Goal: Information Seeking & Learning: Learn about a topic

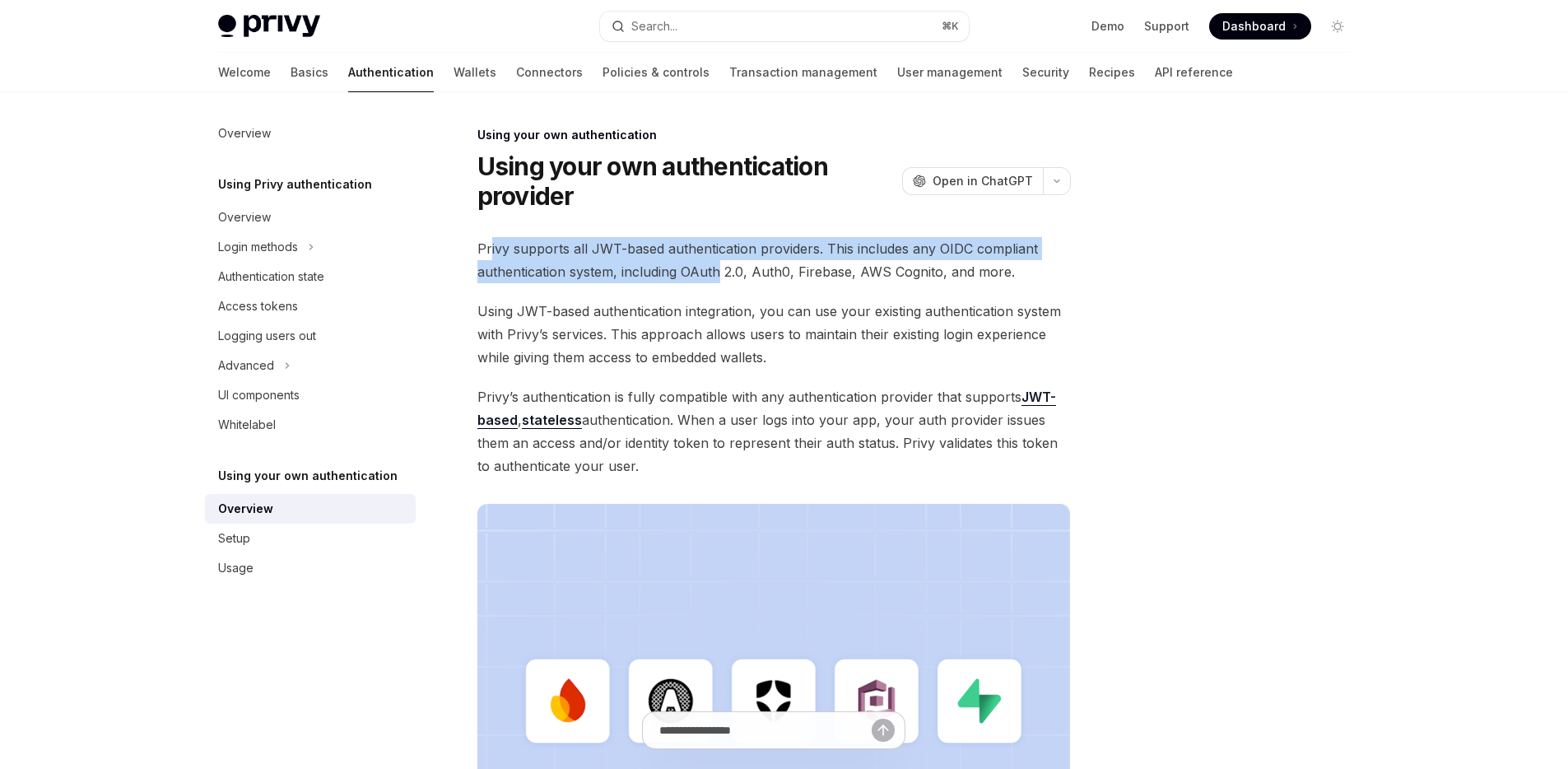
drag, startPoint x: 491, startPoint y: 246, endPoint x: 719, endPoint y: 266, distance: 228.9
click at [719, 266] on span "Privy supports all JWT-based authentication providers. This includes any OIDC c…" at bounding box center [774, 260] width 593 height 46
click at [975, 170] on button "OpenAI Open in ChatGPT" at bounding box center [973, 181] width 141 height 28
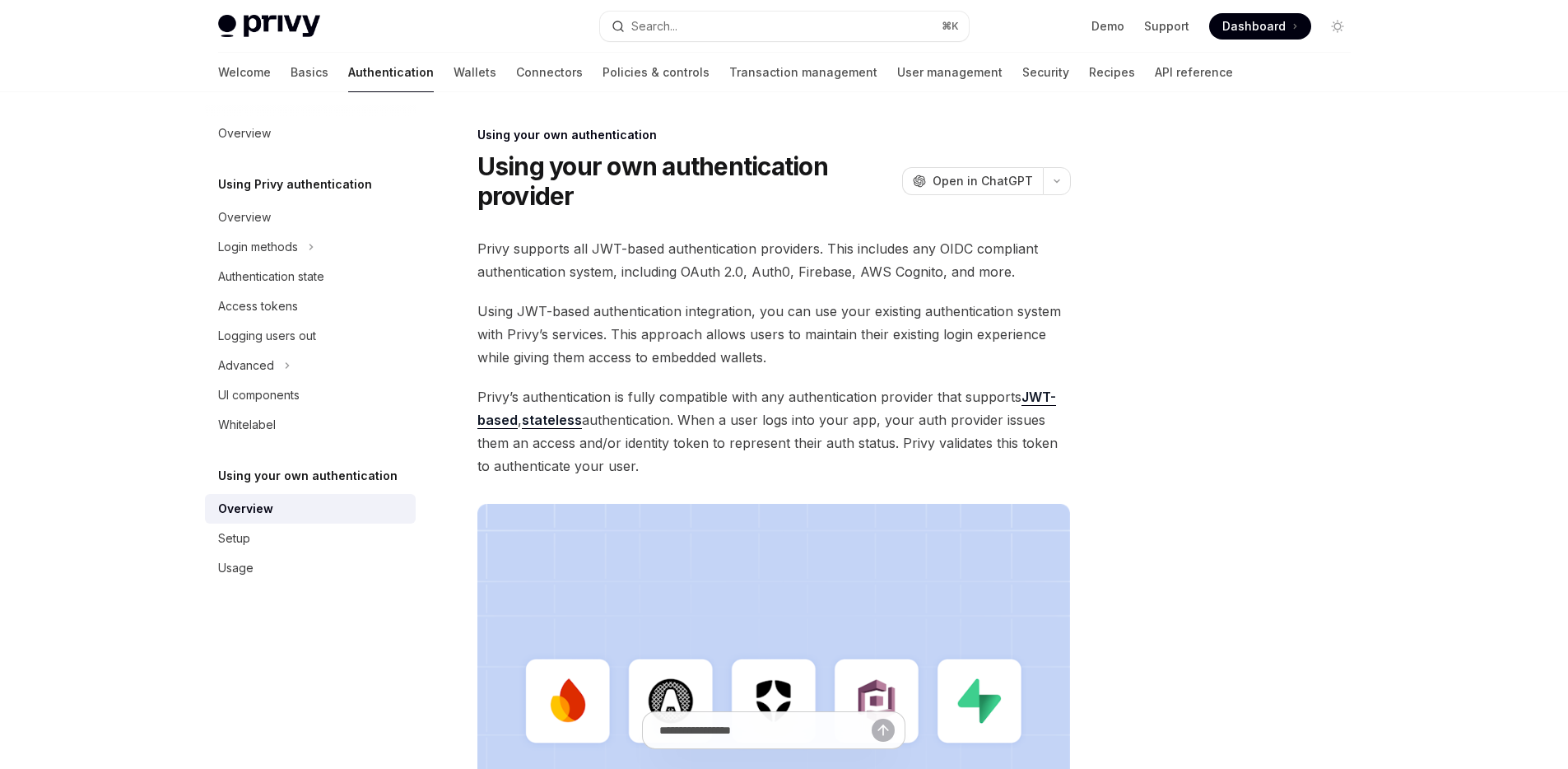
click at [674, 319] on span "Using JWT-based authentication integration, you can use your existing authentic…" at bounding box center [774, 334] width 593 height 69
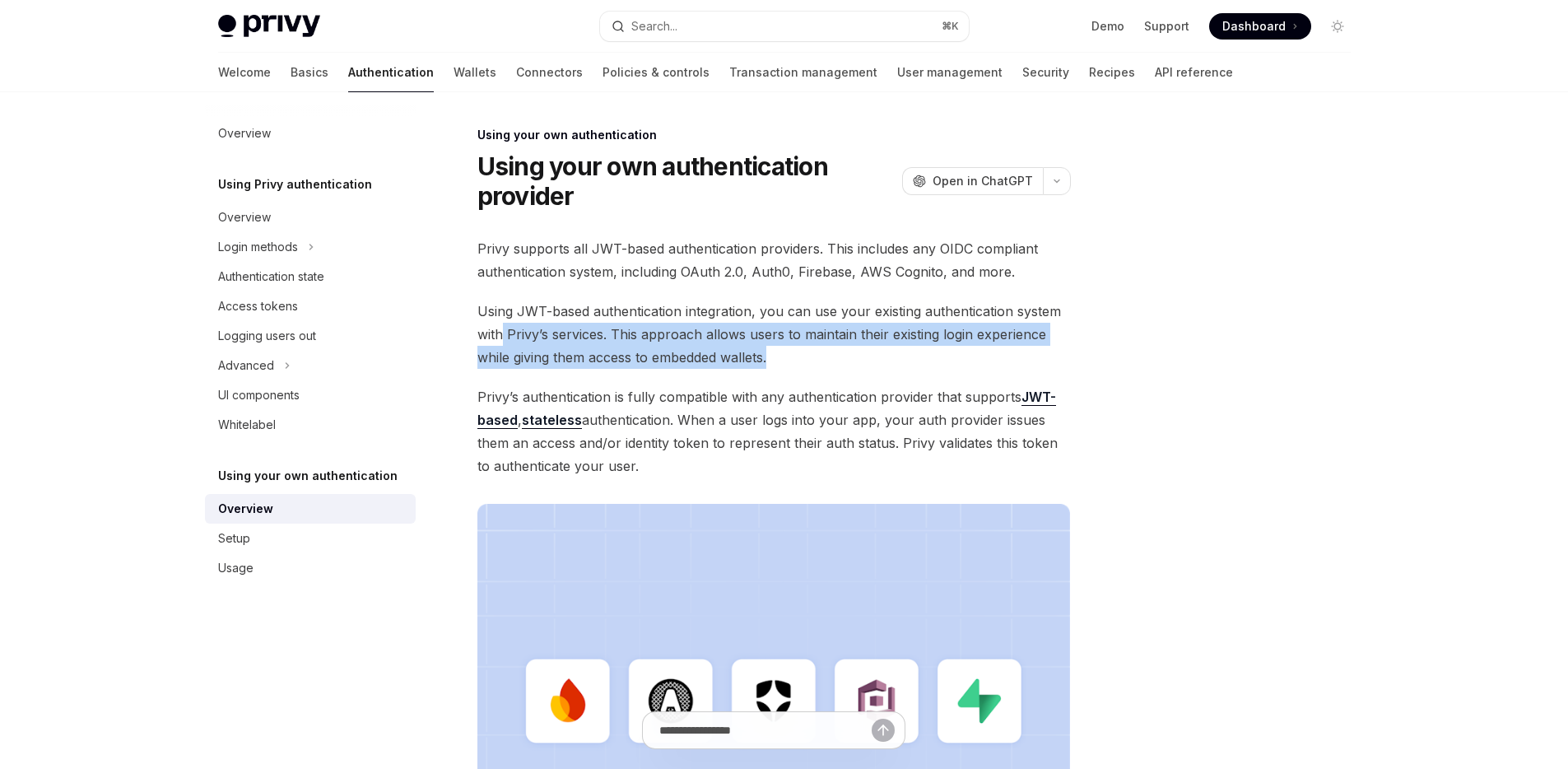
drag, startPoint x: 503, startPoint y: 335, endPoint x: 835, endPoint y: 357, distance: 332.7
click at [835, 357] on span "Using JWT-based authentication integration, you can use your existing authentic…" at bounding box center [774, 334] width 593 height 69
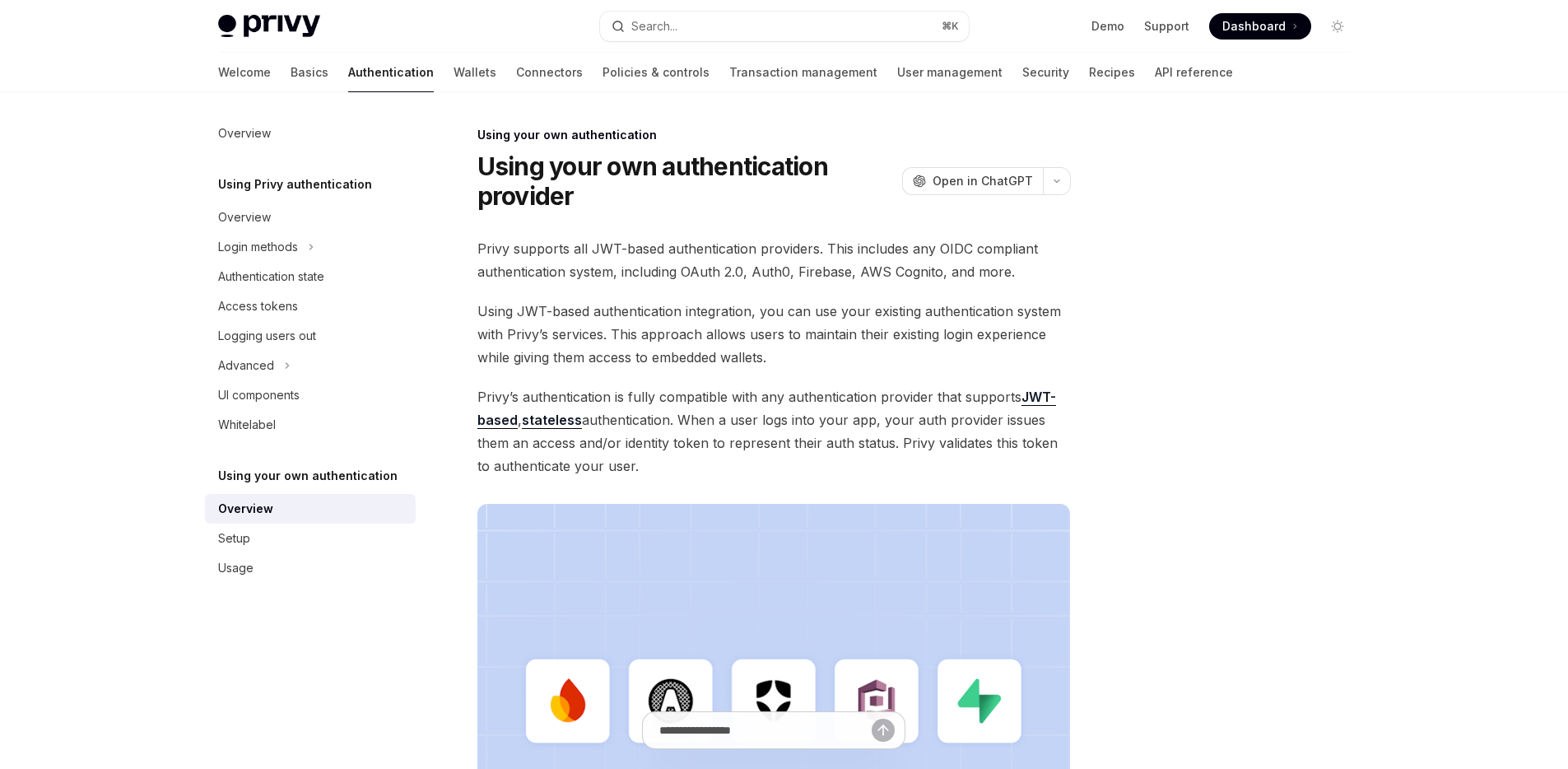
click at [868, 361] on span "Using JWT-based authentication integration, you can use your existing authentic…" at bounding box center [774, 334] width 593 height 69
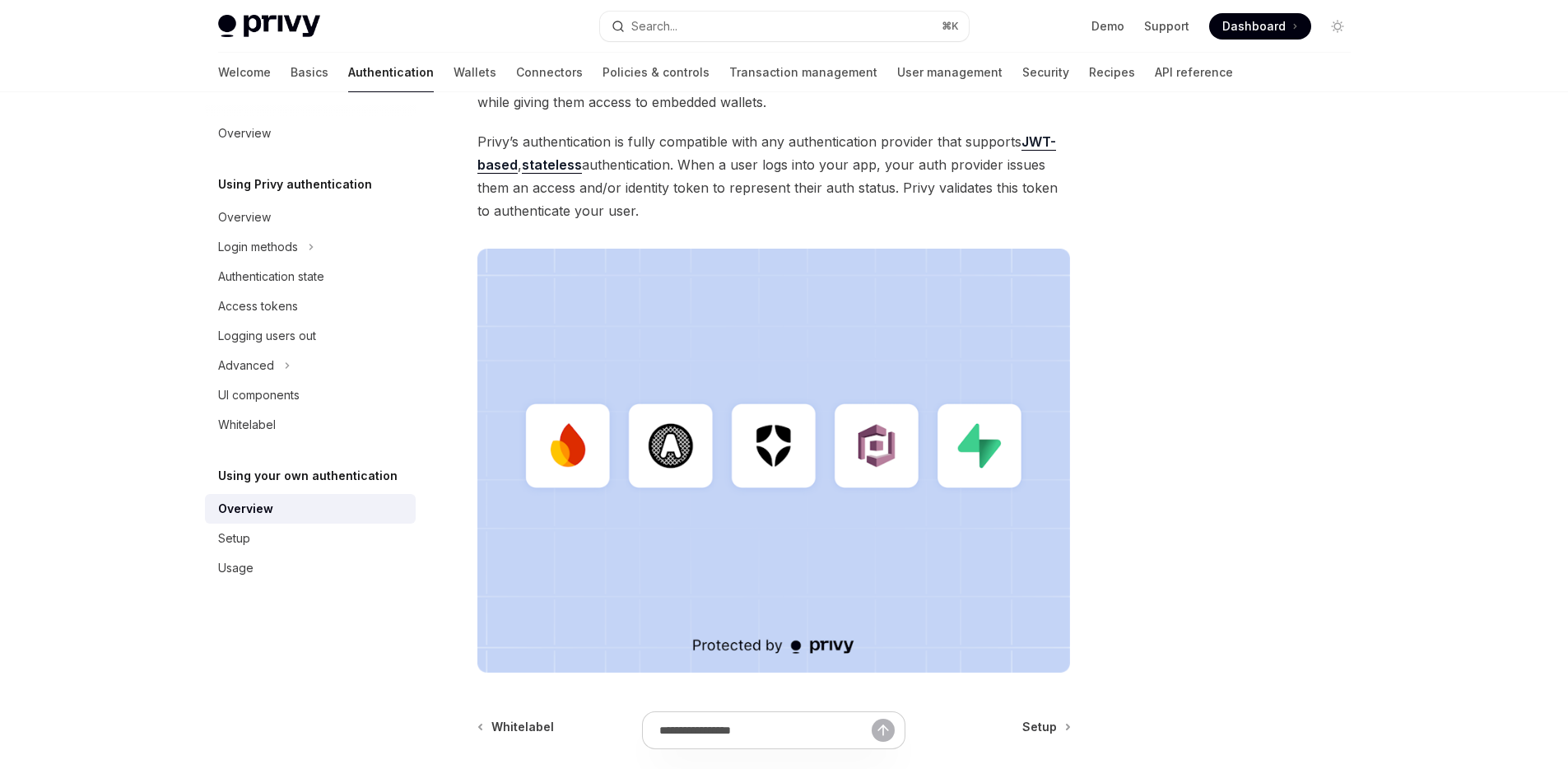
scroll to position [119, 0]
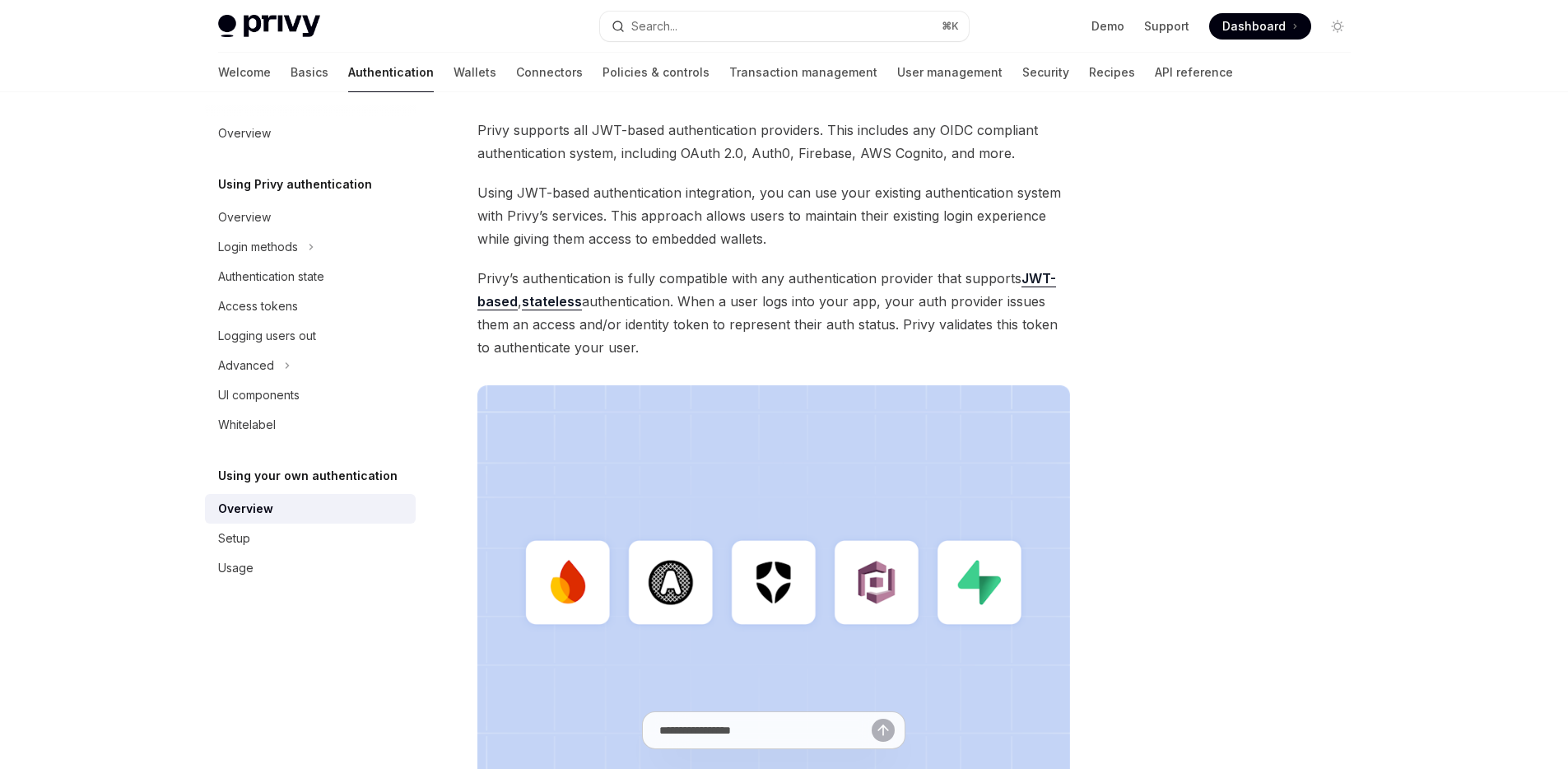
click at [845, 583] on img at bounding box center [774, 597] width 593 height 424
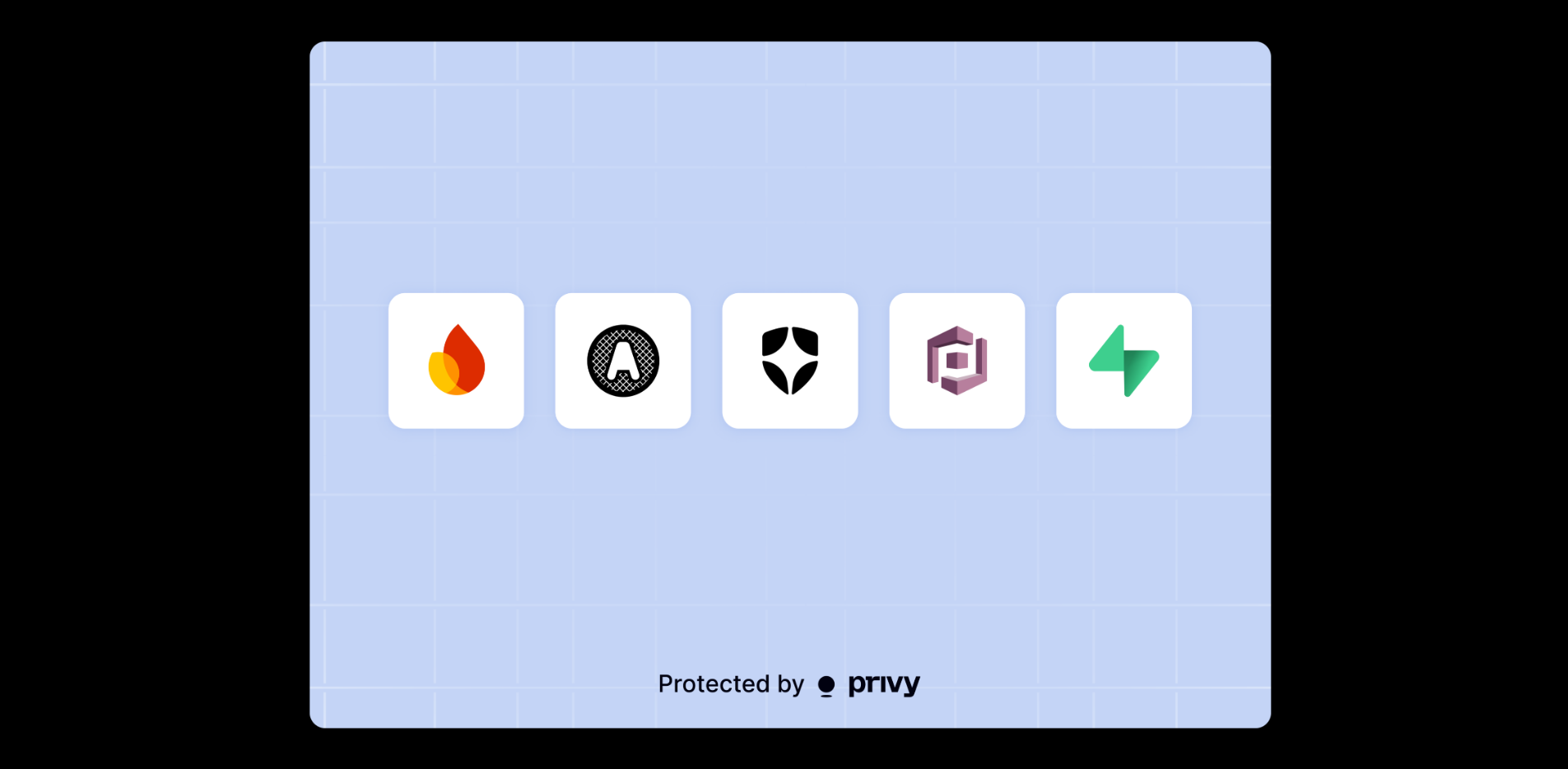
click at [844, 577] on img at bounding box center [789, 384] width 961 height 687
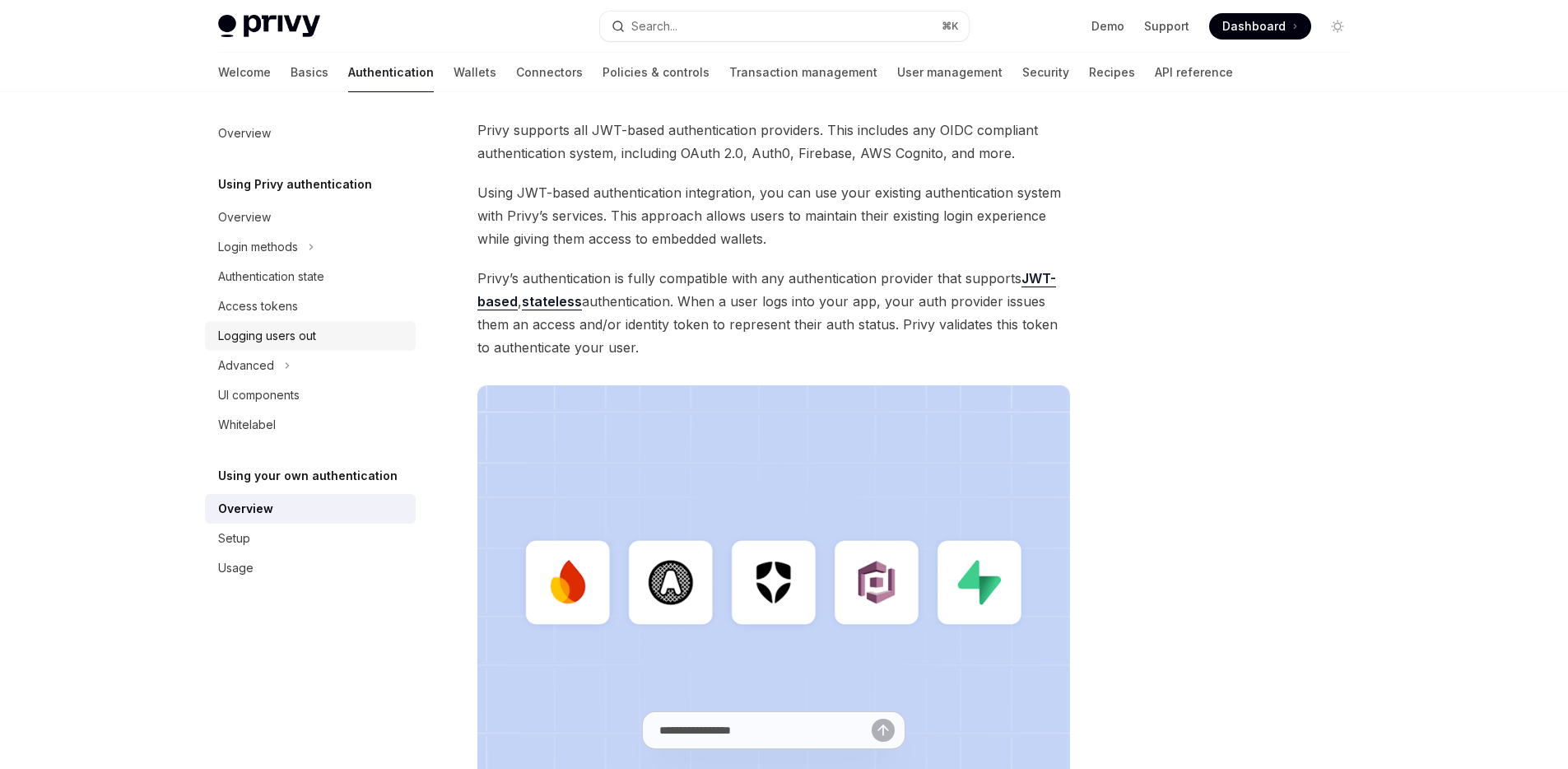
scroll to position [0, 0]
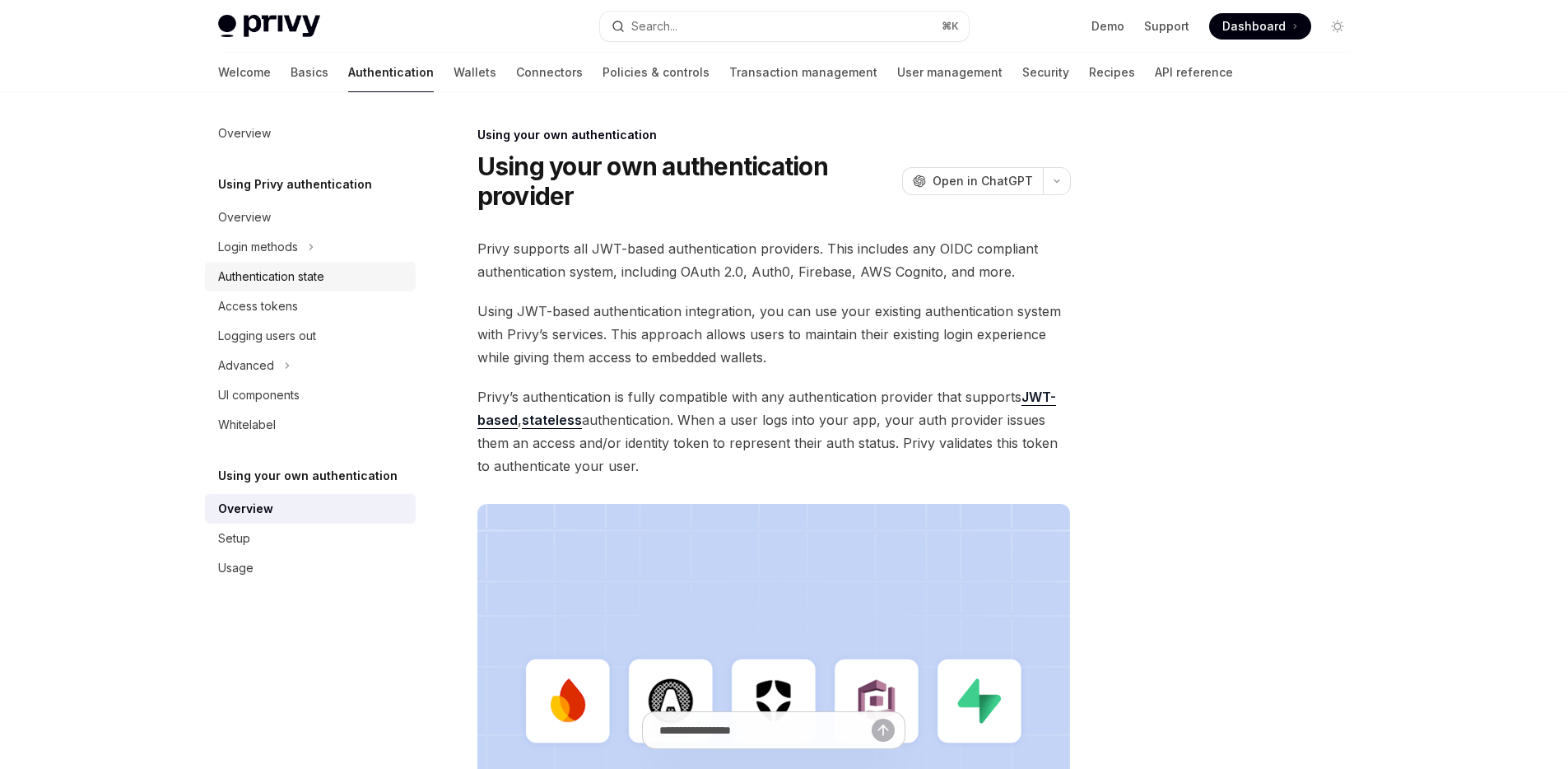
click at [291, 289] on link "Authentication state" at bounding box center [310, 276] width 211 height 30
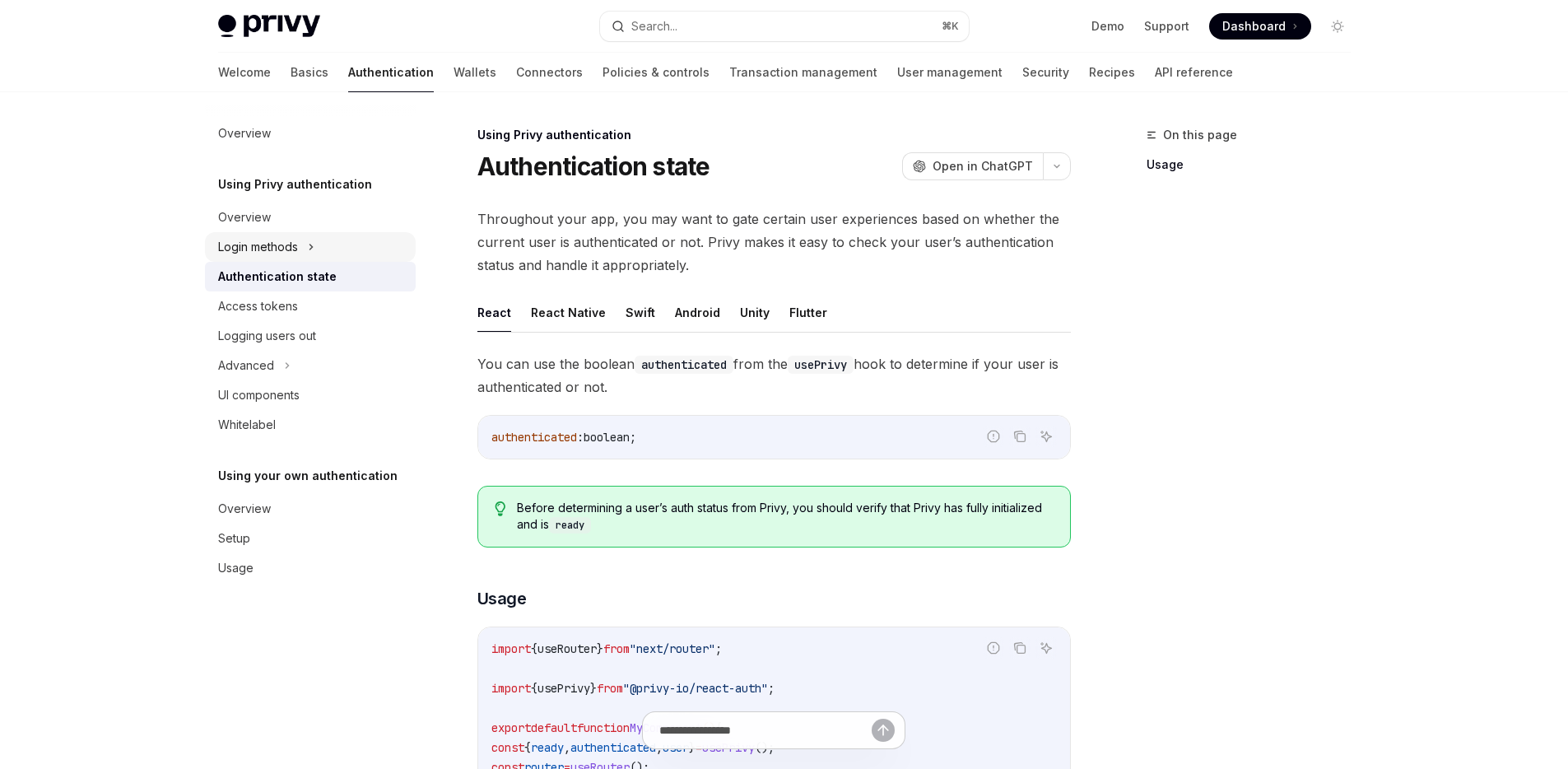
click at [272, 245] on div "Login methods" at bounding box center [258, 247] width 80 height 20
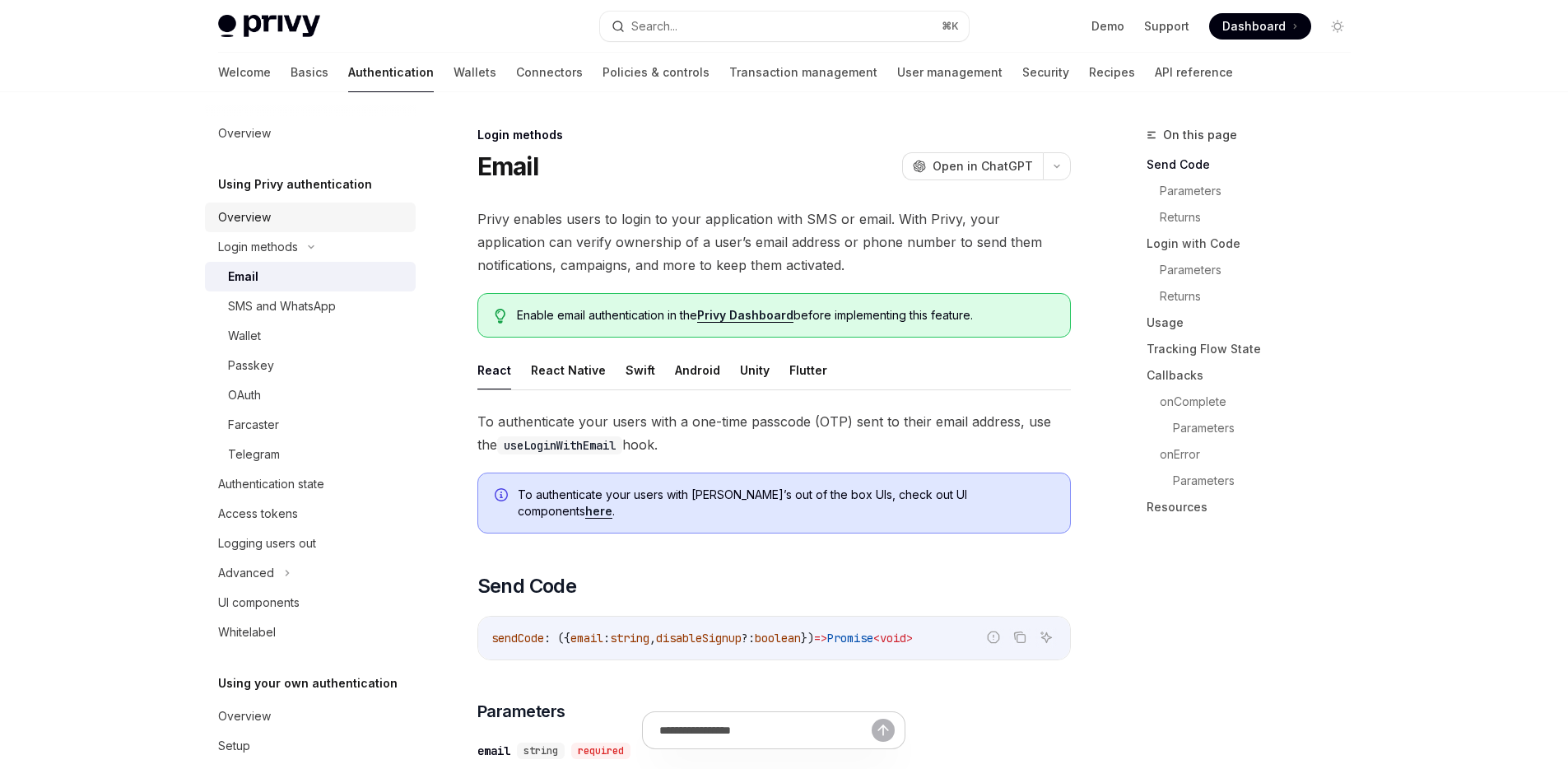
click at [268, 221] on div "Overview" at bounding box center [244, 217] width 52 height 20
type textarea "*"
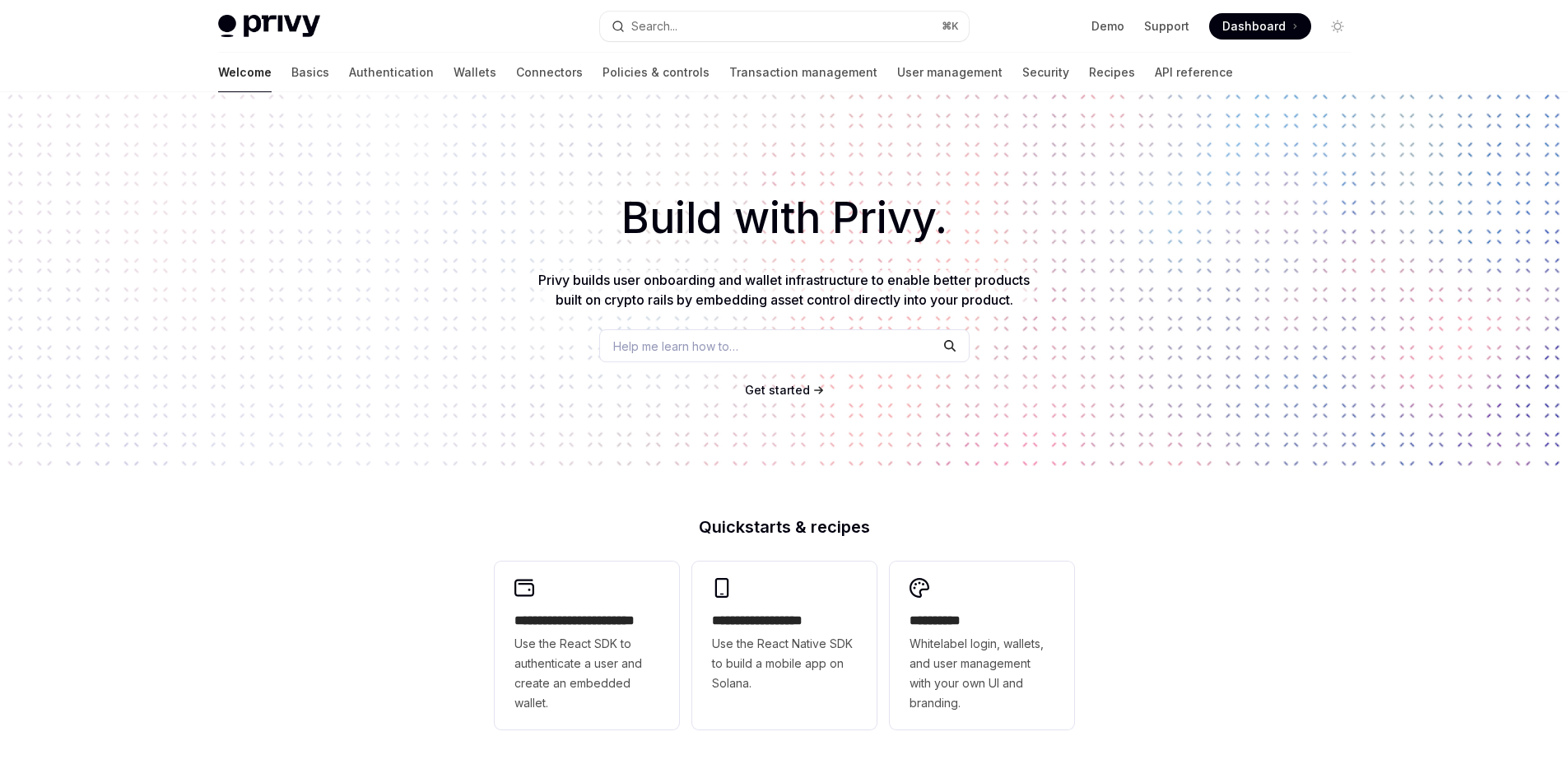
click at [823, 341] on div "Help me learn how to…" at bounding box center [785, 346] width 371 height 33
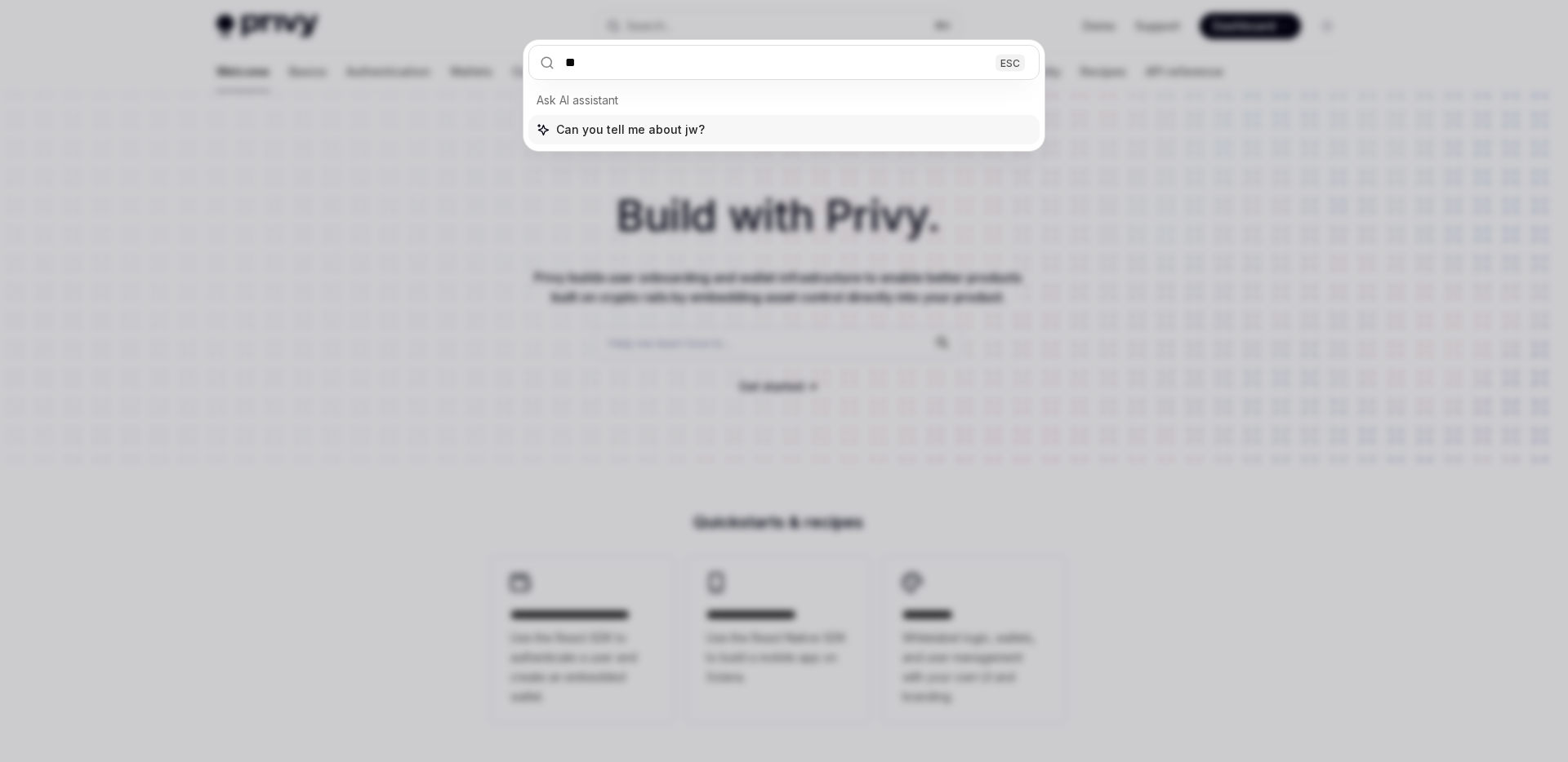
type input "***"
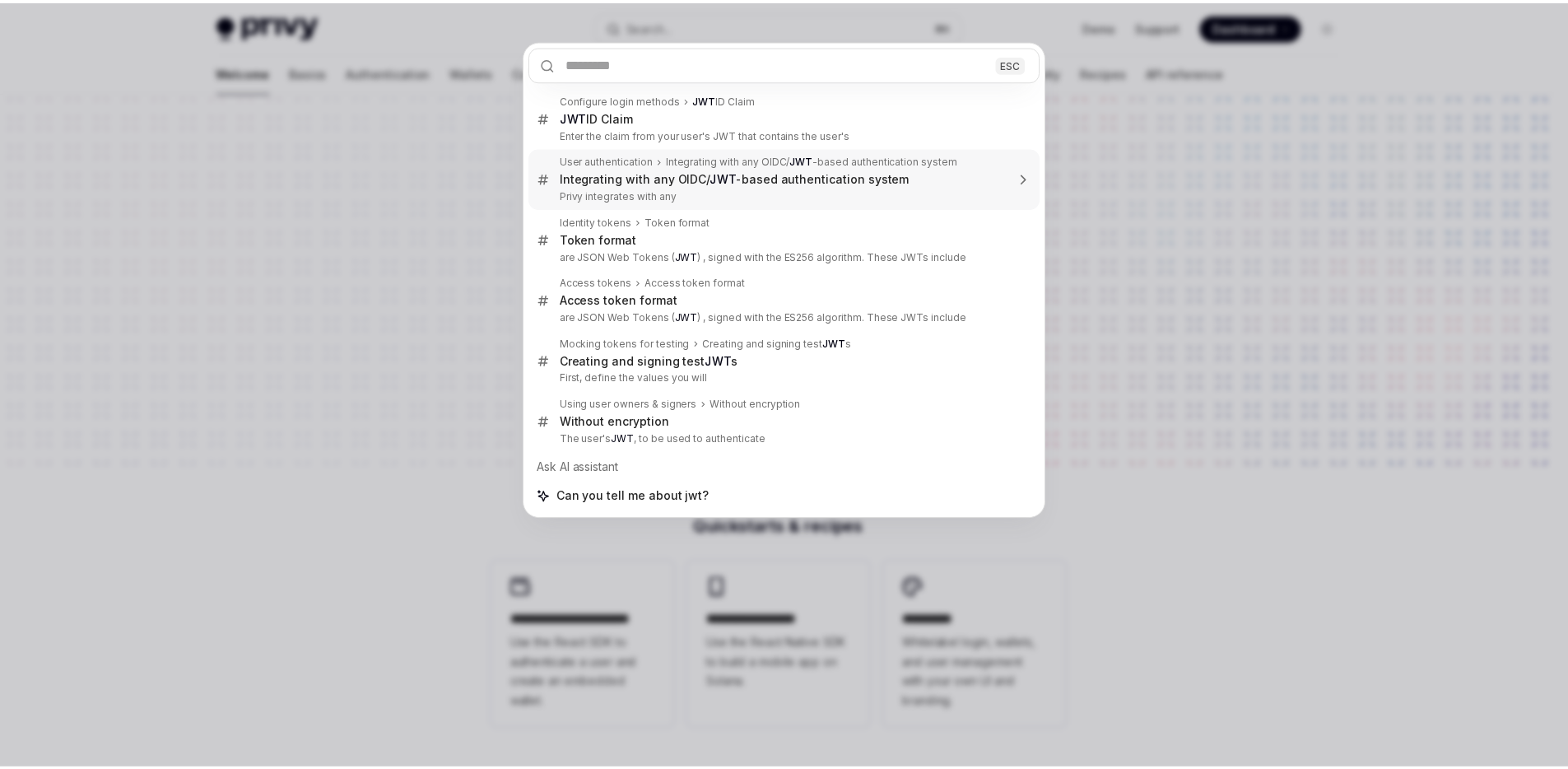
scroll to position [92, 0]
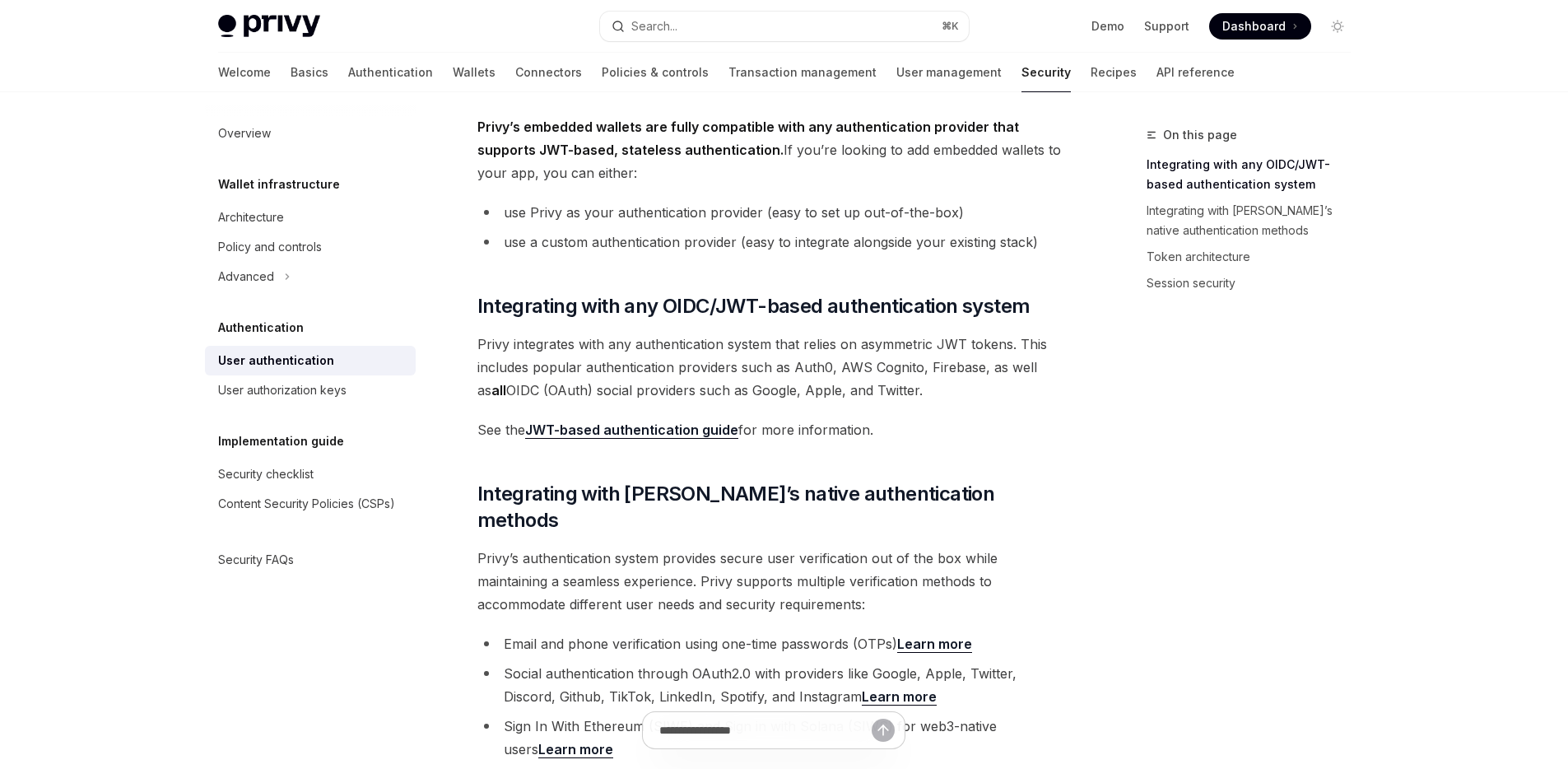
click at [656, 432] on link "JWT-based authentication guide" at bounding box center [632, 430] width 213 height 17
type textarea "*"
